Goal: Find specific page/section: Find specific page/section

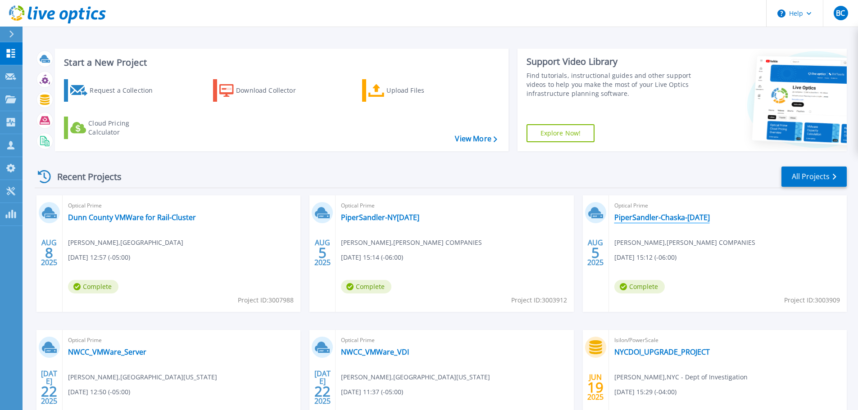
click at [677, 221] on link "PiperSandler-Chaska-[DATE]" at bounding box center [661, 217] width 95 height 9
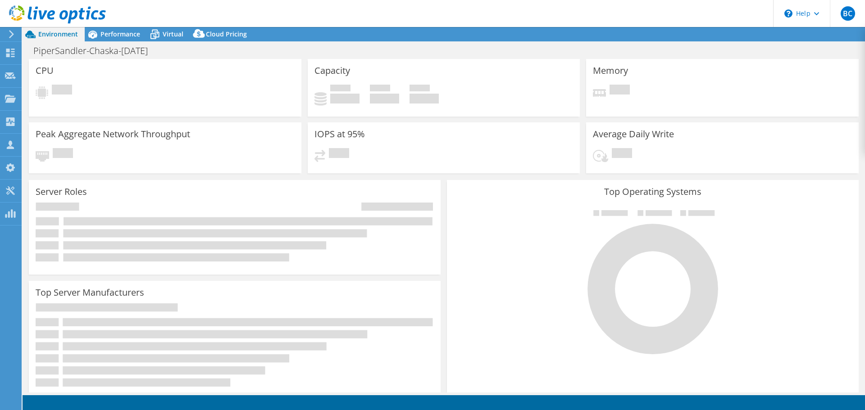
select select "USD"
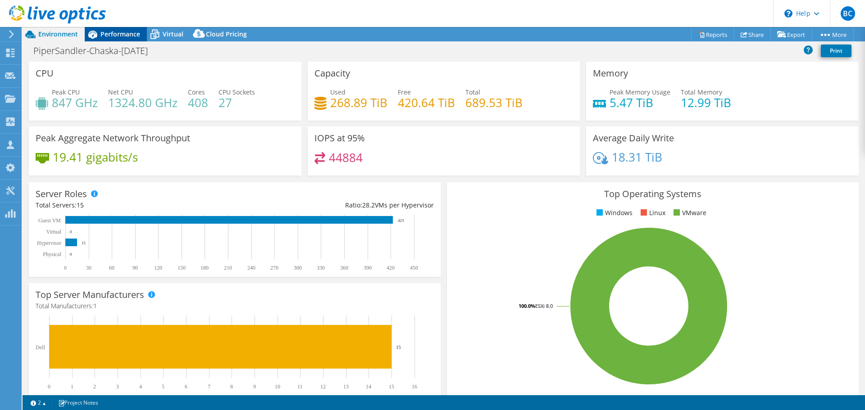
click at [111, 32] on span "Performance" at bounding box center [120, 34] width 40 height 9
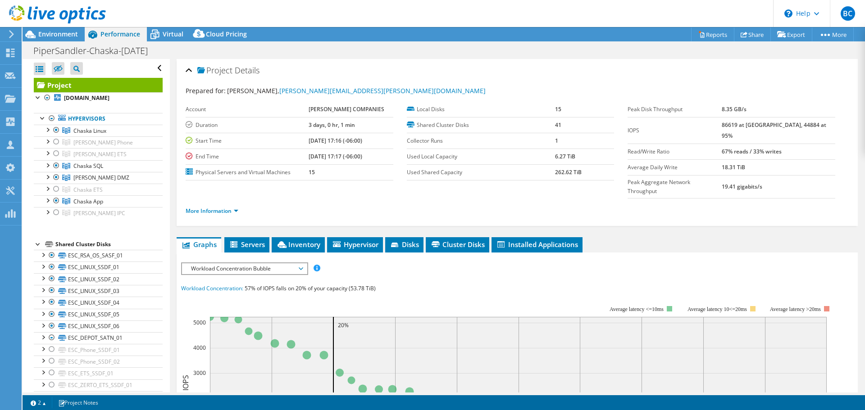
click at [261, 263] on span "Workload Concentration Bubble" at bounding box center [244, 268] width 116 height 11
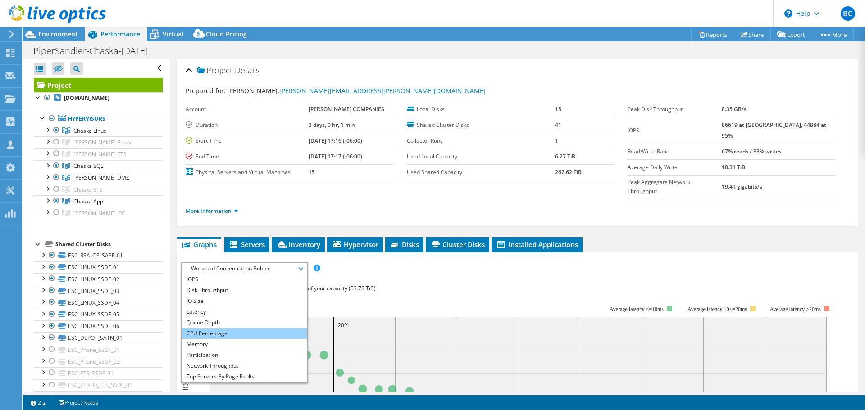
click at [245, 328] on li "CPU Percentage" at bounding box center [244, 333] width 125 height 11
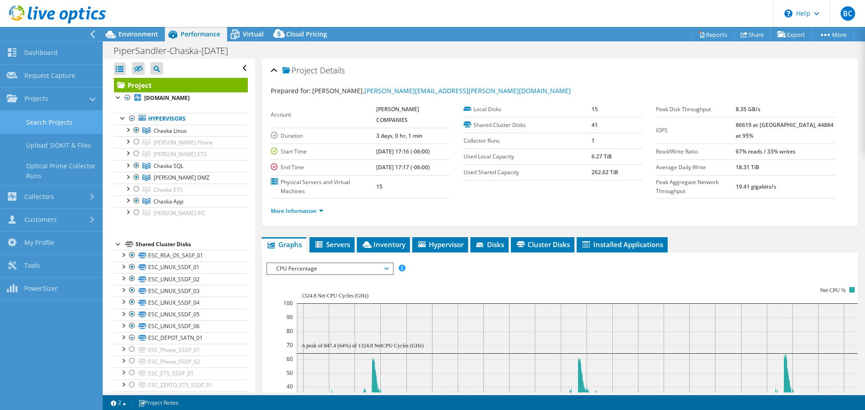
click at [45, 124] on link "Search Projects" at bounding box center [51, 122] width 103 height 23
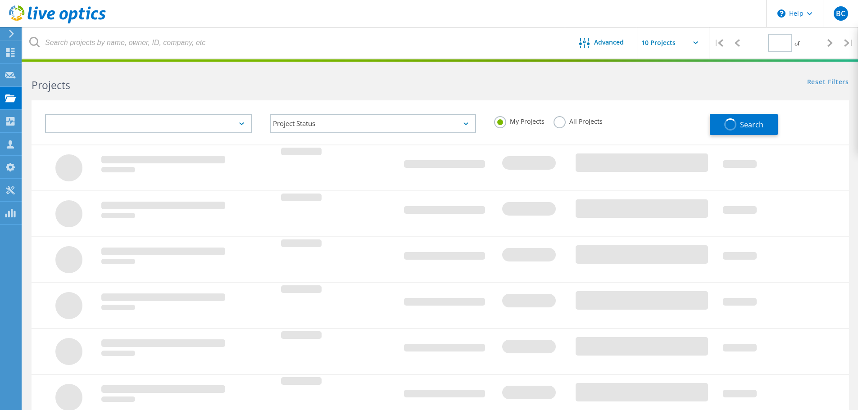
type input "1"
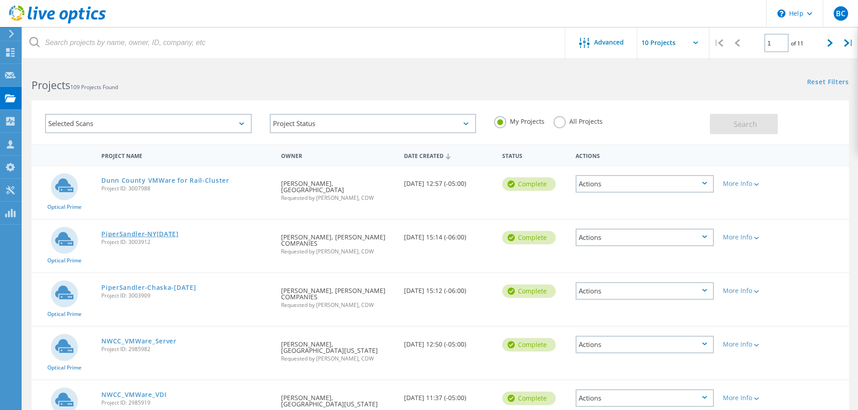
click at [173, 231] on link "PiperSandler-NY[DATE]" at bounding box center [139, 234] width 77 height 6
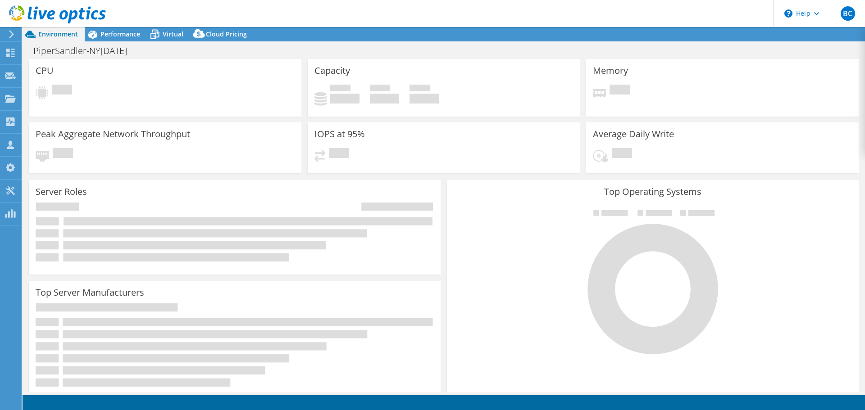
select select "USD"
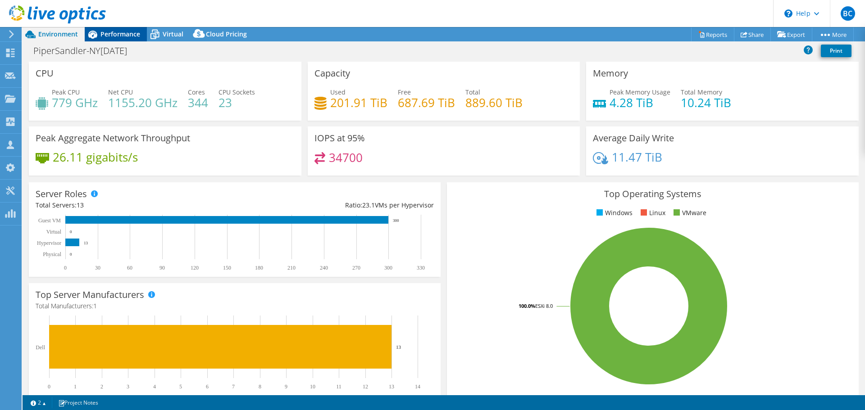
click at [111, 34] on span "Performance" at bounding box center [120, 34] width 40 height 9
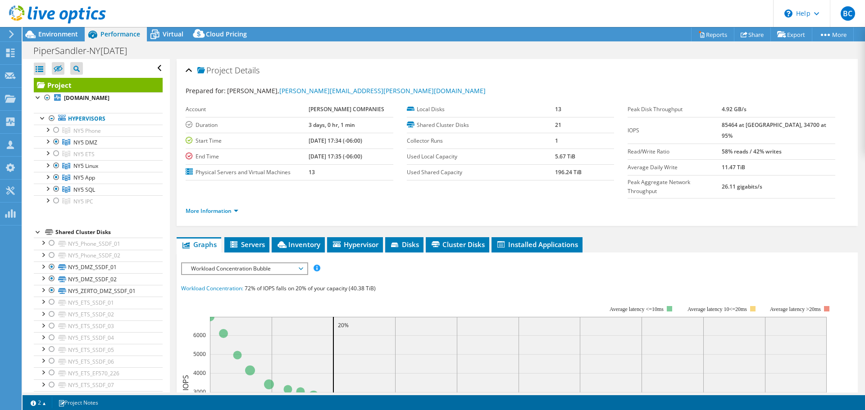
click at [260, 263] on span "Workload Concentration Bubble" at bounding box center [244, 268] width 116 height 11
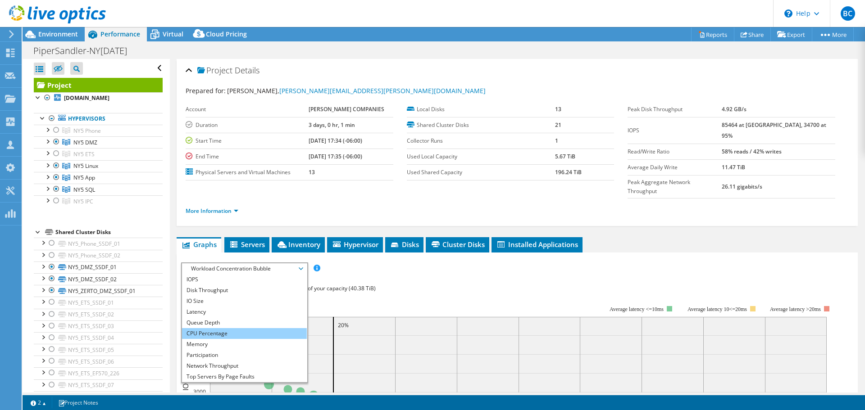
click at [226, 328] on li "CPU Percentage" at bounding box center [244, 333] width 125 height 11
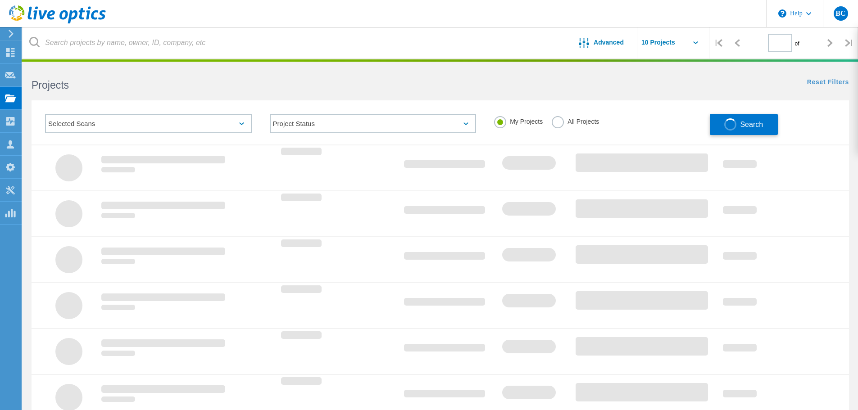
type input "1"
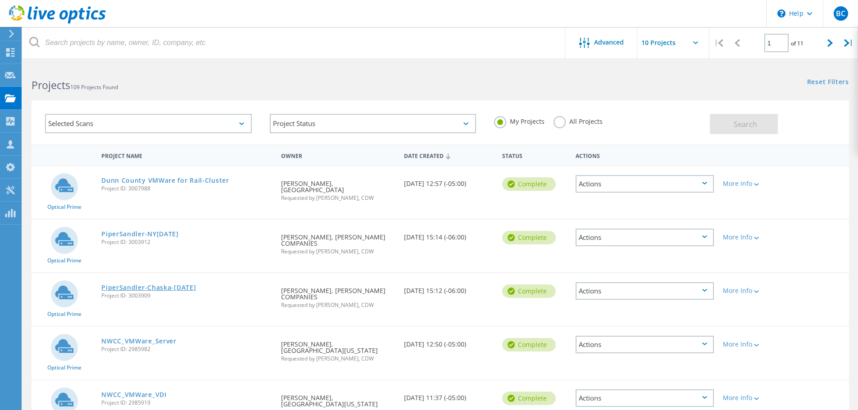
click at [178, 285] on link "PiperSandler-Chaska-Mar2025" at bounding box center [148, 288] width 95 height 6
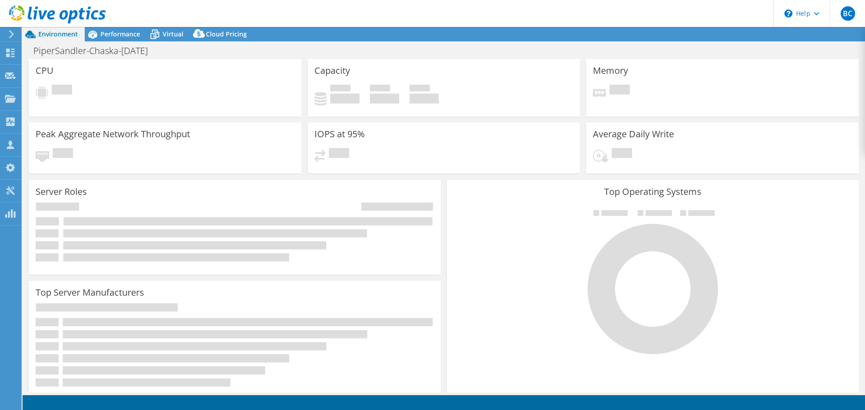
select select "USD"
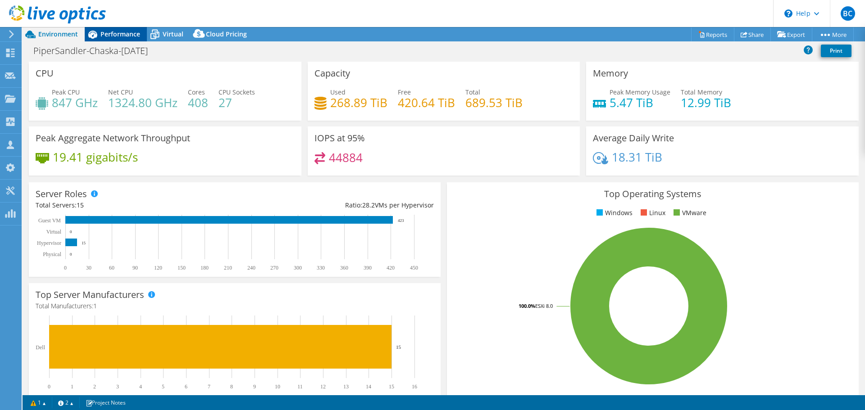
click at [136, 35] on span "Performance" at bounding box center [120, 34] width 40 height 9
